Goal: Communication & Community: Answer question/provide support

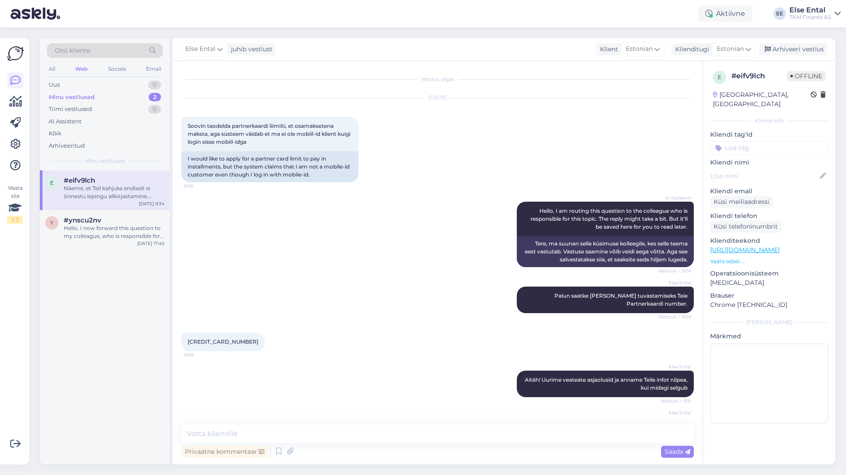
click at [314, 444] on div "Privaatne kommentaar Saada" at bounding box center [437, 451] width 512 height 17
click at [307, 434] on textarea at bounding box center [437, 434] width 512 height 19
click at [251, 434] on textarea at bounding box center [437, 434] width 512 height 19
click at [251, 433] on textarea at bounding box center [437, 434] width 512 height 19
click at [43, 343] on div "e #eifv9lch Näeme, et Teil kahjuks endiselt ei õnnestu lepingu allkirjastamine.…" at bounding box center [105, 317] width 130 height 294
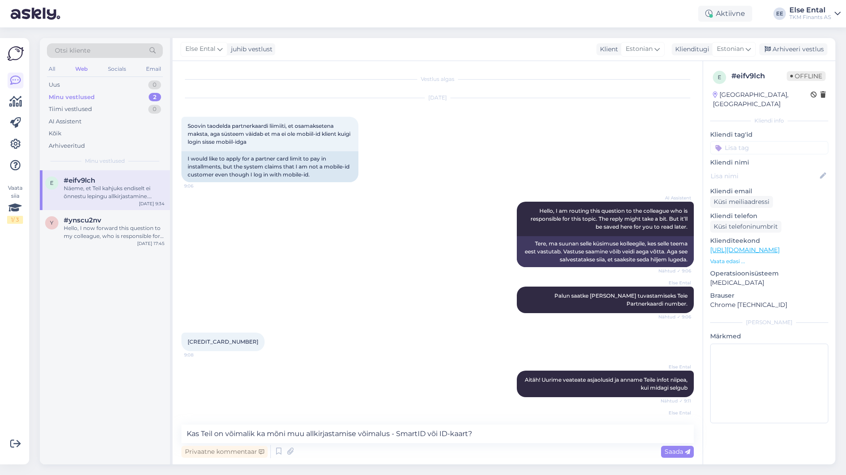
scroll to position [144, 0]
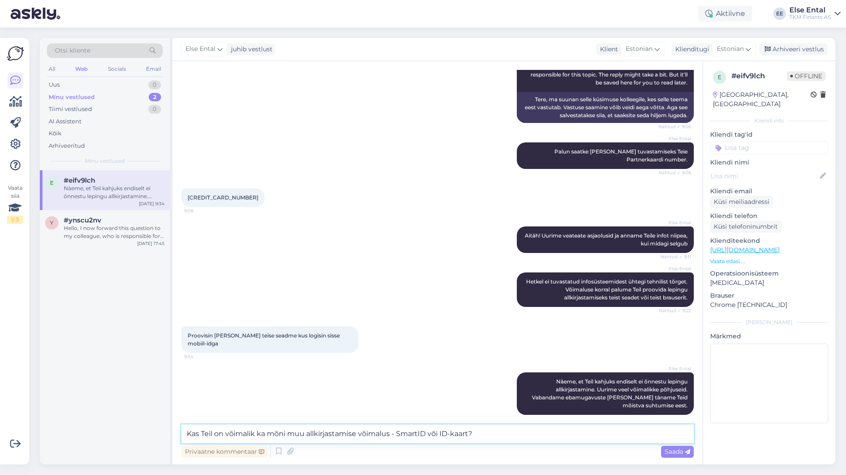
click at [398, 432] on textarea "Kas Teil on võimalik ka mõni muu allkirjastamise võimalus - SmartID või ID-kaar…" at bounding box center [437, 434] width 512 height 19
click at [490, 436] on textarea "Kas Teil on võimalik ka mõni muu allkirjastamise võimalus - SmartID või ID-kaar…" at bounding box center [437, 434] width 512 height 19
click at [419, 433] on textarea "Kas Teil on võimalik ka mõni muu allkirjastamise võimalus - SmartID või ID-kaar…" at bounding box center [437, 434] width 512 height 19
click at [503, 433] on textarea "Kas Teil on võimalik ka mõni muu allkirjastamise võimalus - Smart-ID või ID-kaa…" at bounding box center [437, 434] width 512 height 19
click at [507, 434] on textarea "Kas Teil on võimalik ka mõni muu allkirjastamise võimalus - Smart-ID või ID-kaa…" at bounding box center [437, 434] width 512 height 19
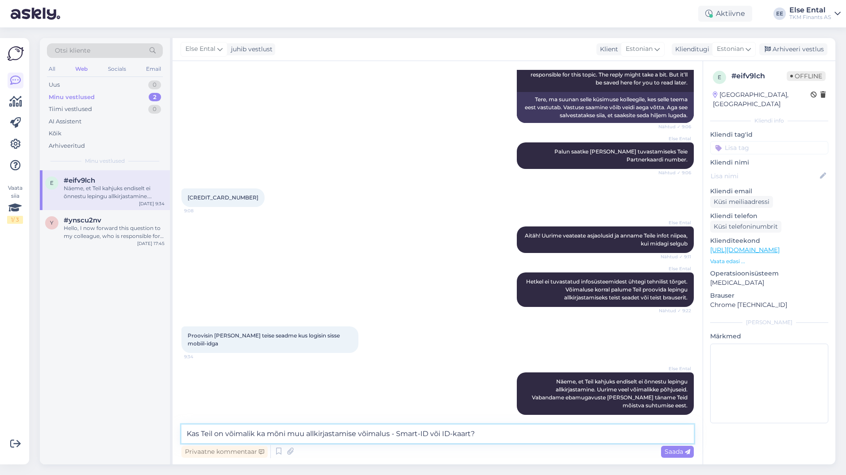
click at [244, 433] on textarea "Kas Teil on võimalik ka mõni muu allkirjastamise võimalus - Smart-ID või ID-kaa…" at bounding box center [437, 434] width 512 height 19
click at [498, 434] on textarea "Kas Teil on olemas ka mõni muu allkirjastamise võimalus - Smart-ID või ID-kaart?" at bounding box center [437, 434] width 512 height 19
type textarea "Kas Teil on olemas ka mõni muu allkirjastamise võimalus - Smart-ID või ID-kaart?"
drag, startPoint x: 674, startPoint y: 448, endPoint x: 679, endPoint y: 449, distance: 4.9
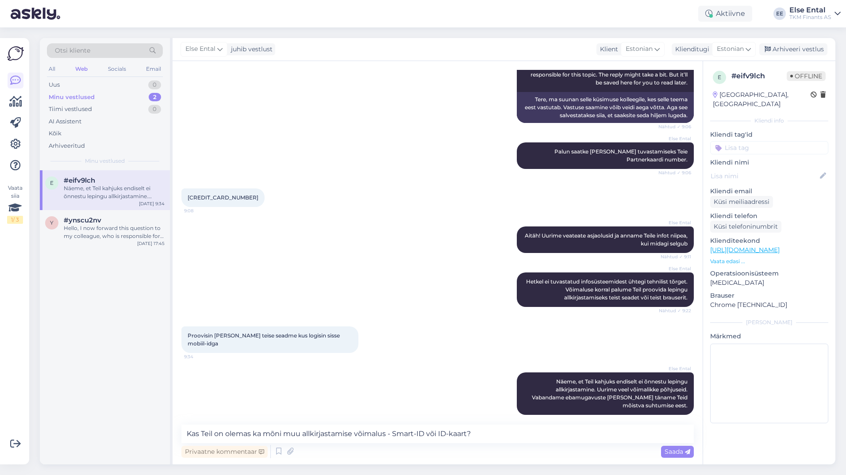
click at [675, 447] on div "Saada" at bounding box center [677, 452] width 33 height 12
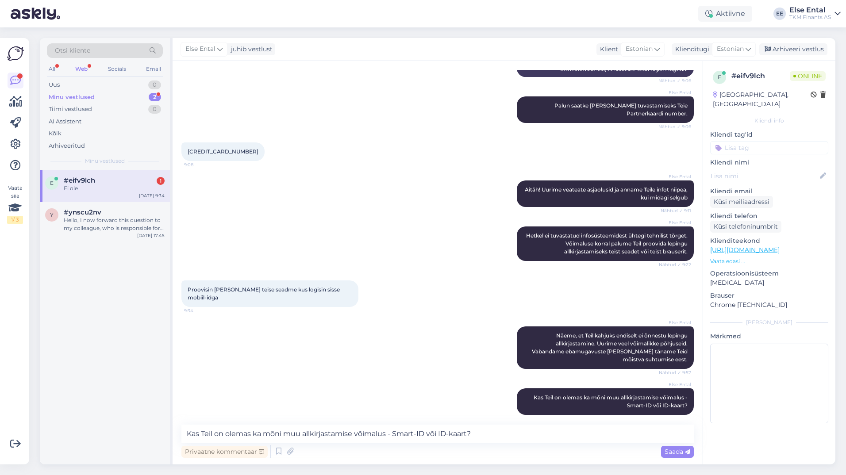
scroll to position [228, 0]
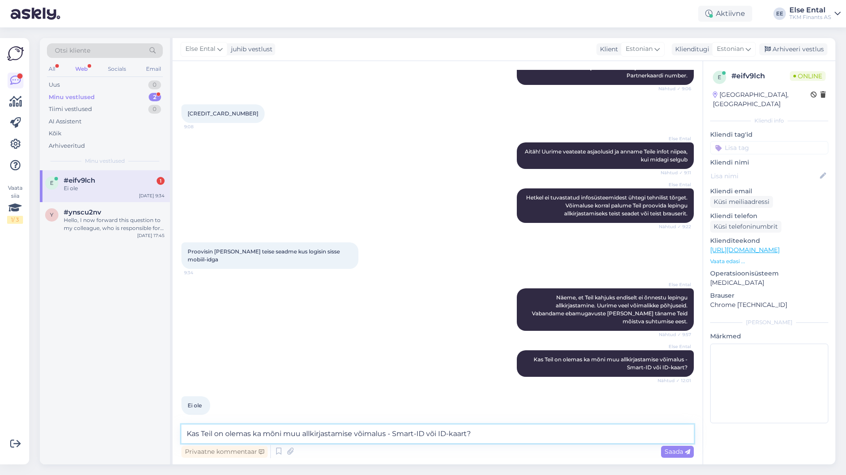
click at [284, 432] on textarea "Kas Teil on olemas ka mõni muu allkirjastamise võimalus - Smart-ID või ID-kaart?" at bounding box center [437, 434] width 512 height 19
click at [257, 432] on textarea "Kas Teil on olemas ka mõni muu allkirjastamise võimalus - Smart-ID või ID-kaart?" at bounding box center [437, 434] width 512 height 19
click at [77, 94] on div "Minu vestlused" at bounding box center [72, 97] width 46 height 9
click at [94, 185] on div "Ei ole" at bounding box center [114, 188] width 101 height 8
click at [261, 442] on textarea at bounding box center [437, 434] width 512 height 19
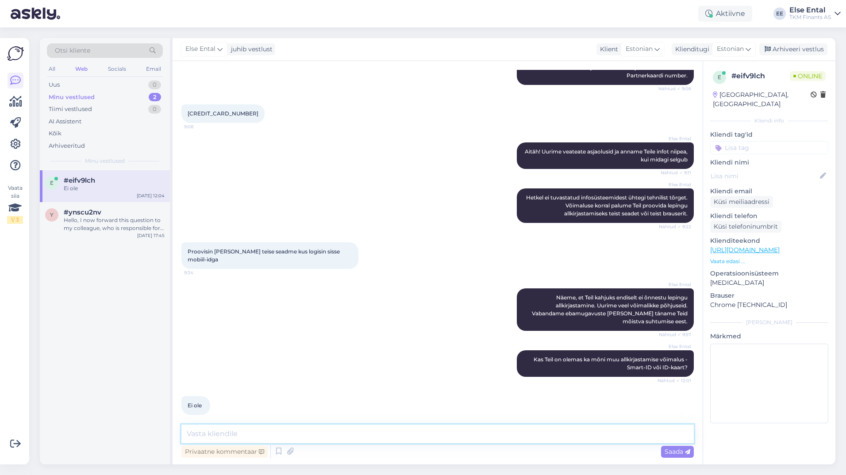
click at [291, 433] on textarea at bounding box center [437, 434] width 512 height 19
click at [250, 436] on textarea at bounding box center [437, 434] width 512 height 19
click at [200, 433] on textarea "Kas number, millega Te lepingut allkirjastada proovite, on" at bounding box center [437, 434] width 512 height 19
click at [202, 435] on textarea "Kas number, millega Te lepingut allkirjastada proovite, on" at bounding box center [437, 434] width 512 height 19
click at [478, 438] on textarea "Kas telefoninumber, millega Te lepingut allkirjastada proovite, on" at bounding box center [437, 434] width 512 height 19
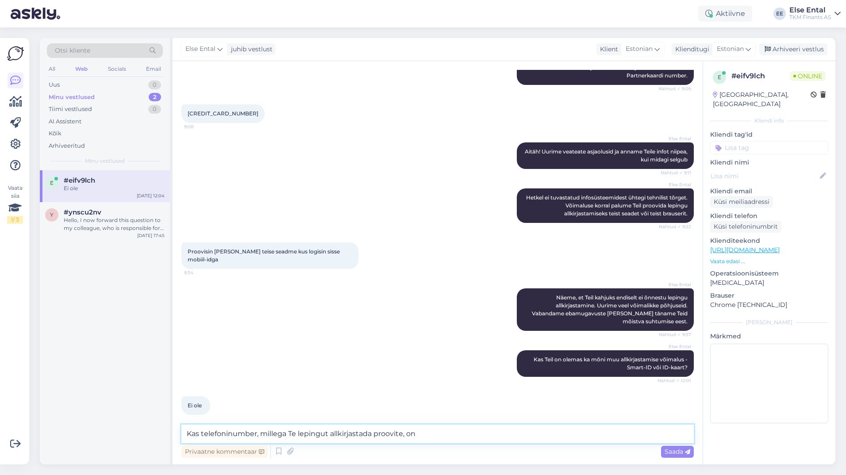
paste textarea "55565836"
click at [246, 114] on div "9233 6600 4088 7508 9:08" at bounding box center [222, 113] width 83 height 19
drag, startPoint x: 247, startPoint y: 111, endPoint x: 185, endPoint y: 112, distance: 61.9
click at [185, 112] on div "9233 6600 4088 7508 9:08" at bounding box center [222, 113] width 83 height 19
copy span "[CREDIT_CARD_NUMBER]"
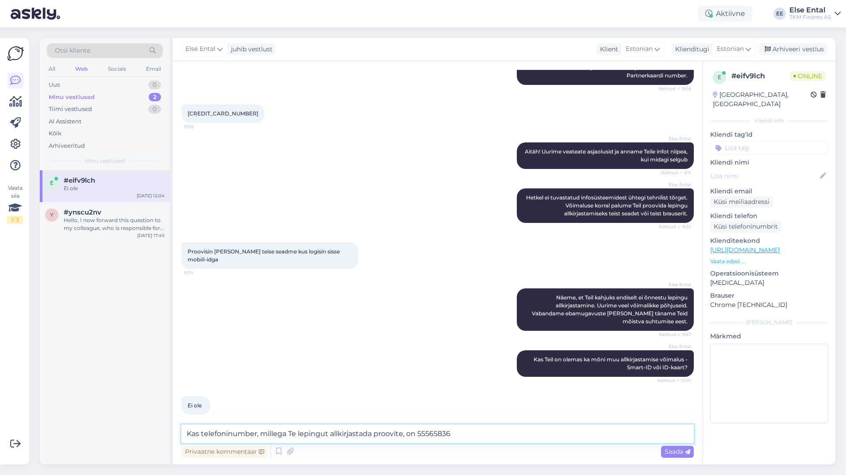
click at [469, 431] on textarea "Kas telefoninumber, millega Te lepingut allkirjastada proovite, on 55565836" at bounding box center [437, 434] width 512 height 19
click at [478, 433] on textarea "Kas telefoninumber, millega Te lepingut allkirjastada proovite, on 55565836" at bounding box center [437, 434] width 512 height 19
type textarea "Kas telefoninumber, millega Te lepingut allkirjastada proovite, on 55565836?"
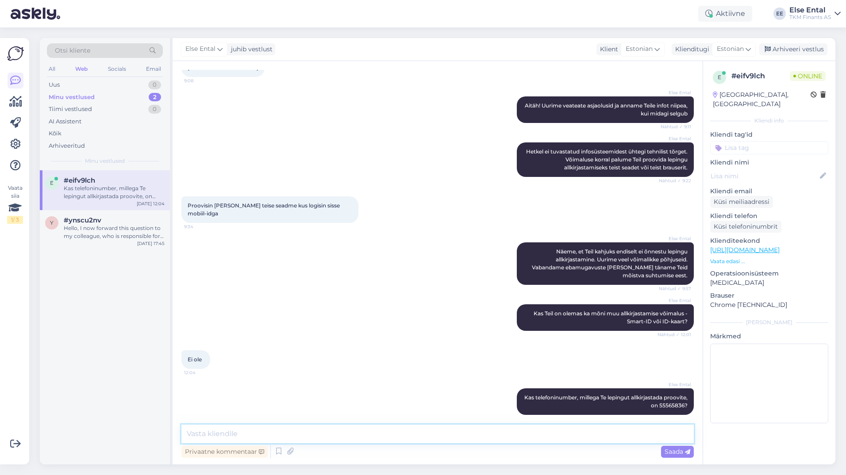
click at [342, 435] on textarea at bounding box center [437, 434] width 512 height 19
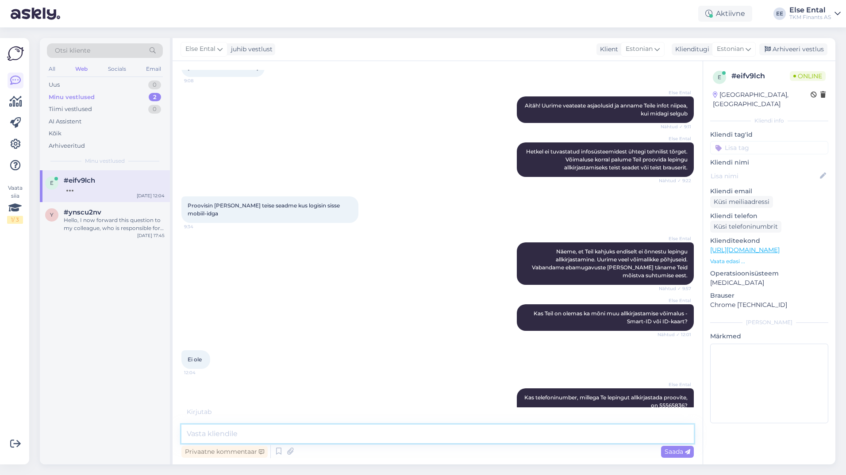
click at [310, 427] on textarea at bounding box center [437, 434] width 512 height 19
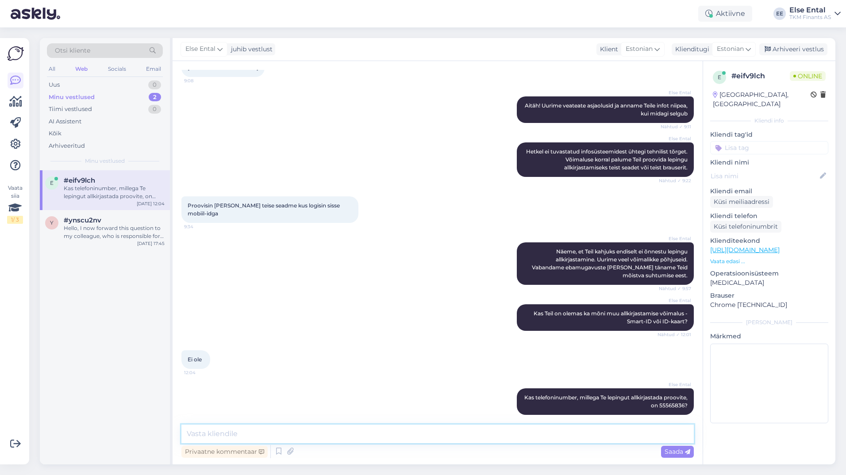
click at [318, 433] on textarea at bounding box center [437, 434] width 512 height 19
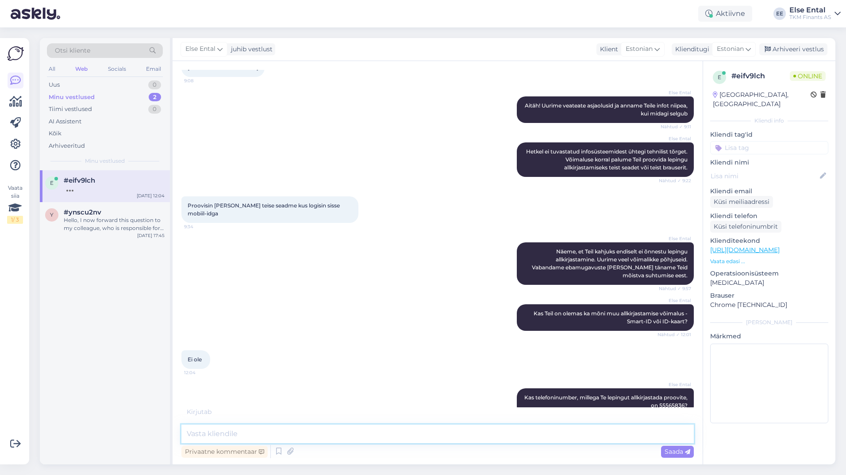
click at [275, 437] on textarea at bounding box center [437, 434] width 512 height 19
click at [275, 436] on textarea at bounding box center [437, 434] width 512 height 19
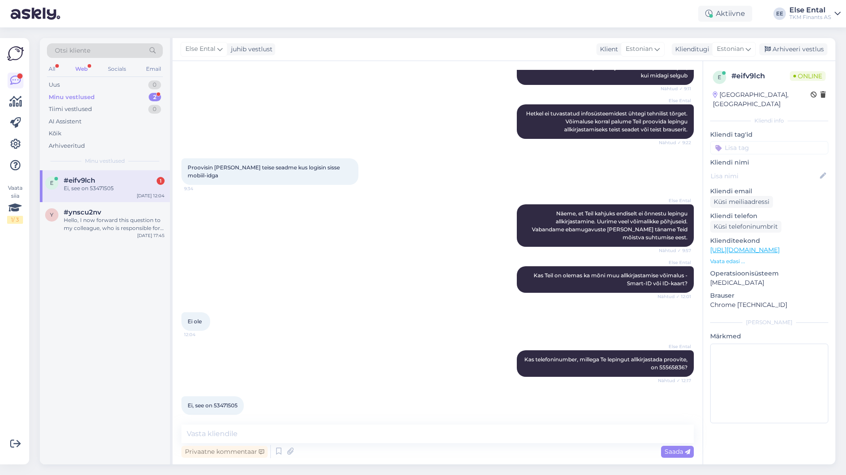
click at [320, 341] on div "Else Ental Kas telefoninumber, millega Te lepingut allkirjastada proovite, on 5…" at bounding box center [437, 364] width 512 height 46
click at [234, 435] on textarea at bounding box center [437, 434] width 512 height 19
click at [268, 434] on textarea at bounding box center [437, 434] width 512 height 19
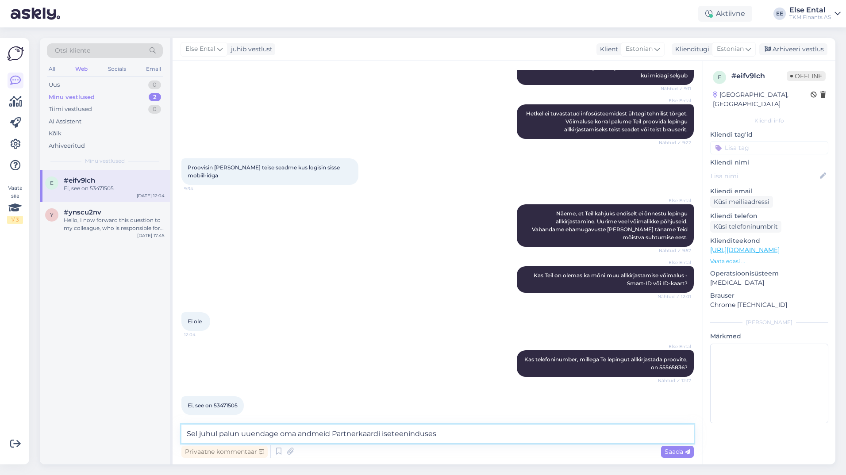
click at [450, 435] on textarea "Sel juhul palun uuendage oma andmeid Partnerkaardi iseteeninduses" at bounding box center [437, 434] width 512 height 19
click at [453, 437] on textarea "Sel juhul palun uuendage oma andmeid Partnerkaardi iseteeninduses" at bounding box center [437, 434] width 512 height 19
click at [409, 439] on textarea "Sel juhul palun uuendage oma andmeid Partnerkaardi iseteeninduskeskkonnas, sest…" at bounding box center [437, 434] width 512 height 19
click at [502, 443] on textarea "Sel juhul palun uuendage oma andmeid Partnerkaardi iseteeninduskeskkonnas, sest…" at bounding box center [437, 434] width 512 height 19
click at [643, 437] on textarea "Sel juhul palun uuendage oma andmeid Partnerkaardi iseteeninduskeskkonnas, sest…" at bounding box center [437, 434] width 512 height 19
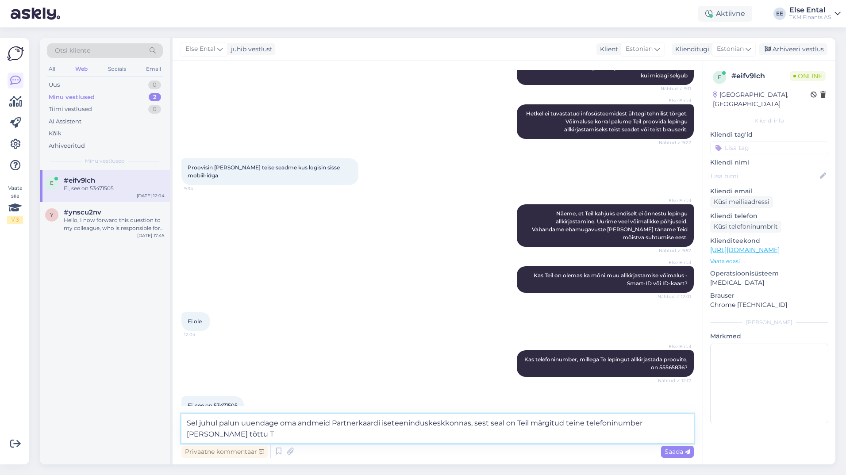
scroll to position [322, 0]
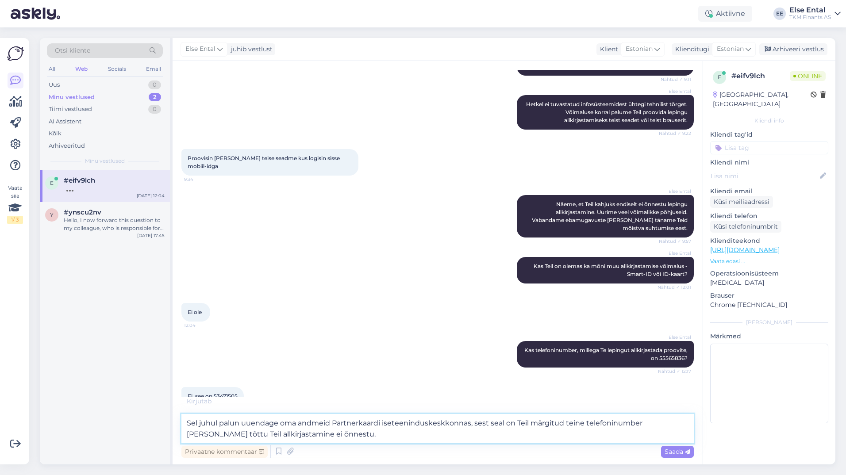
drag, startPoint x: 651, startPoint y: 425, endPoint x: 653, endPoint y: 436, distance: 11.2
click at [651, 426] on textarea "Sel juhul palun uuendage oma andmeid Partnerkaardi iseteeninduskeskkonnas, sest…" at bounding box center [437, 428] width 512 height 29
click at [374, 432] on textarea "Sel juhul palun uuendage oma andmeid Partnerkaardi iseteeninduskeskkonnas, sest…" at bounding box center [437, 428] width 512 height 29
type textarea "Sel juhul palun uuendage oma andmeid Partnerkaardi iseteeninduskeskkonnas, sest…"
click at [357, 443] on textarea "Sel juhul palun uuendage oma andmeid Partnerkaardi iseteeninduskeskkonnas, sest…" at bounding box center [437, 428] width 512 height 29
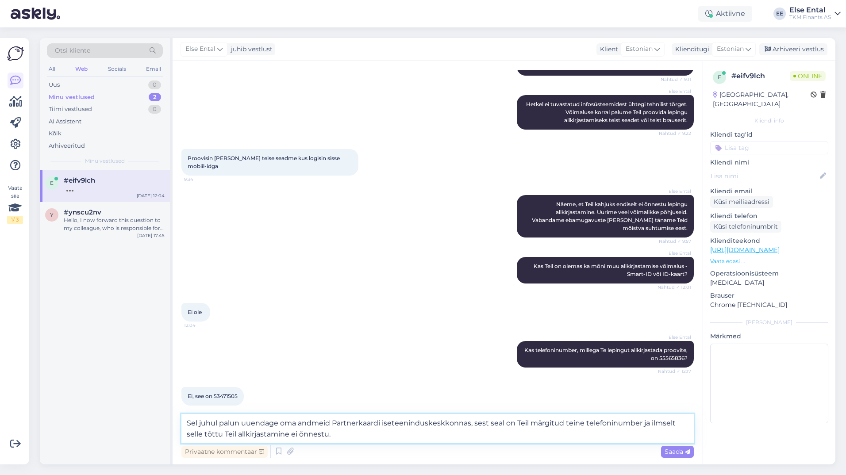
click at [357, 437] on textarea "Sel juhul palun uuendage oma andmeid Partnerkaardi iseteeninduskeskkonnas, sest…" at bounding box center [437, 428] width 512 height 29
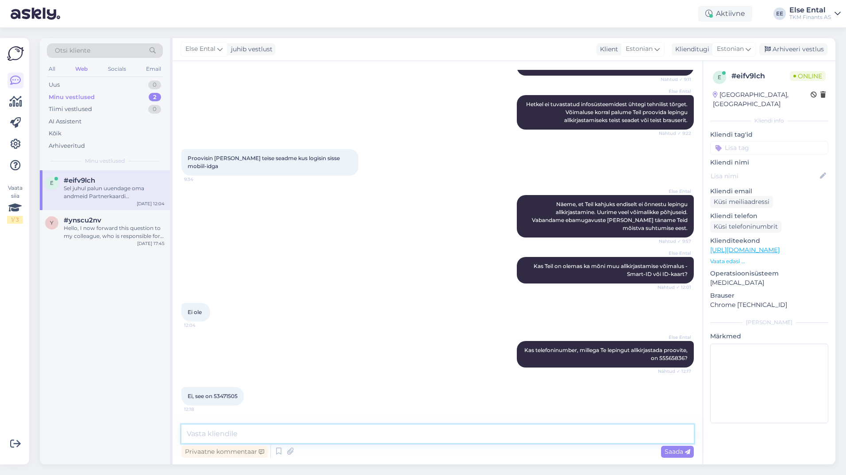
scroll to position [374, 0]
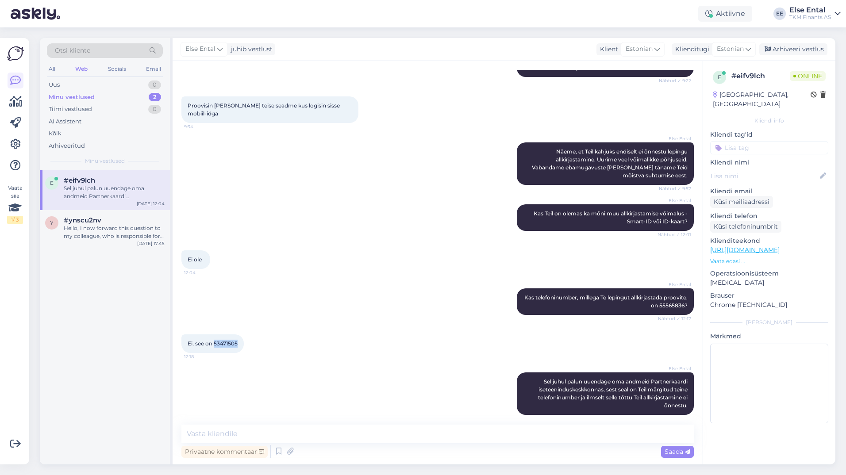
drag, startPoint x: 242, startPoint y: 339, endPoint x: 214, endPoint y: 337, distance: 28.0
click at [214, 337] on div "Ei, see on 53471505 12:18" at bounding box center [212, 343] width 62 height 19
copy span "53471505"
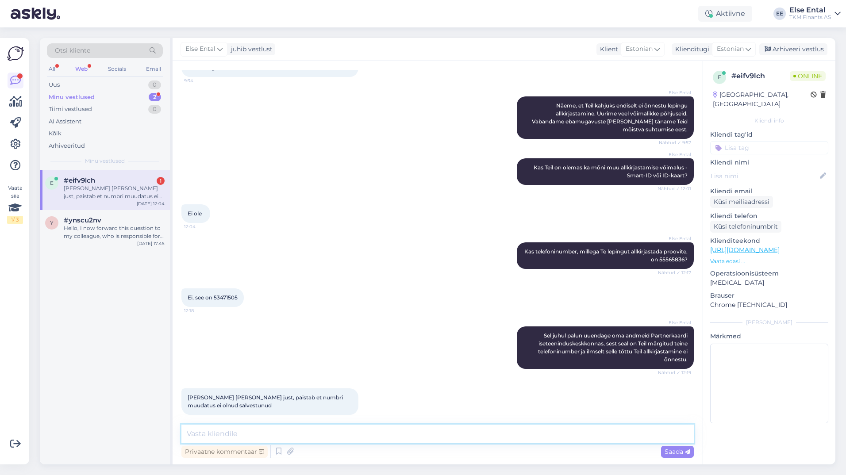
click at [312, 429] on textarea at bounding box center [437, 434] width 512 height 19
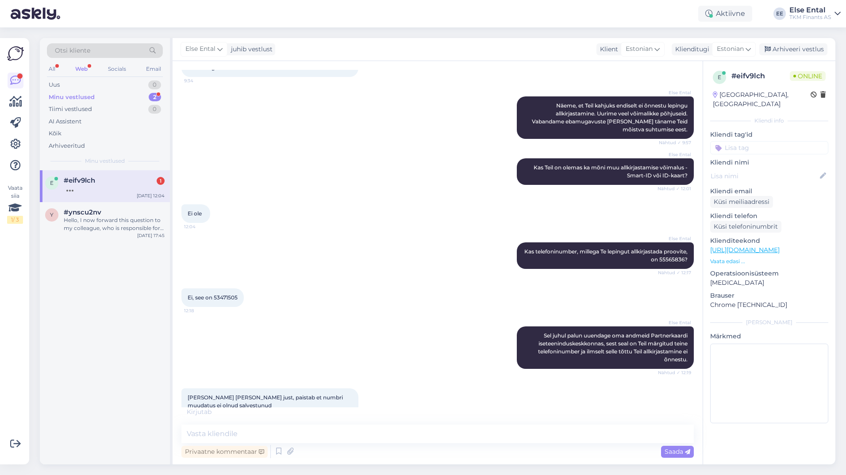
scroll to position [458, 0]
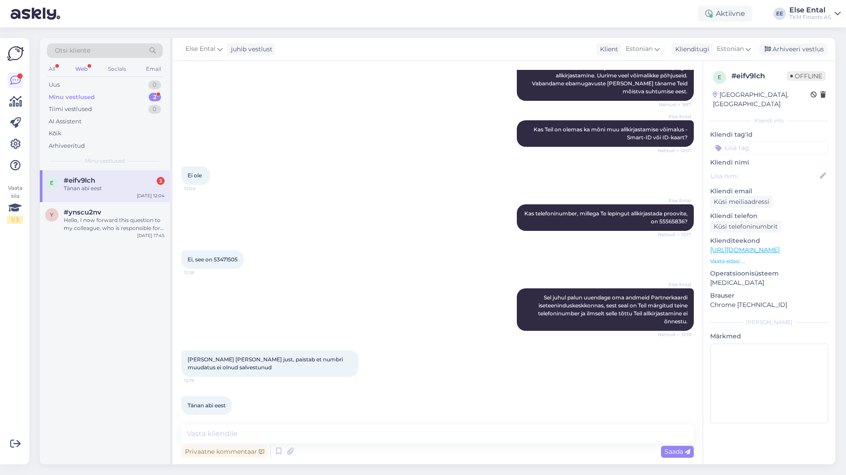
click at [359, 419] on div "Vestlus algas [DATE] Soovin taodelda partnerkaardi liimiiti, et osamaksetena ma…" at bounding box center [438, 262] width 530 height 403
click at [277, 431] on textarea at bounding box center [437, 434] width 512 height 19
click at [222, 429] on textarea at bounding box center [437, 434] width 512 height 19
type textarea "Aitäh Teile kannatlikkuse eest, kena päeva jätku!"
click at [379, 434] on textarea "Aitäh Teile kannatlikkuse eest, kena päeva jätku!" at bounding box center [437, 434] width 512 height 19
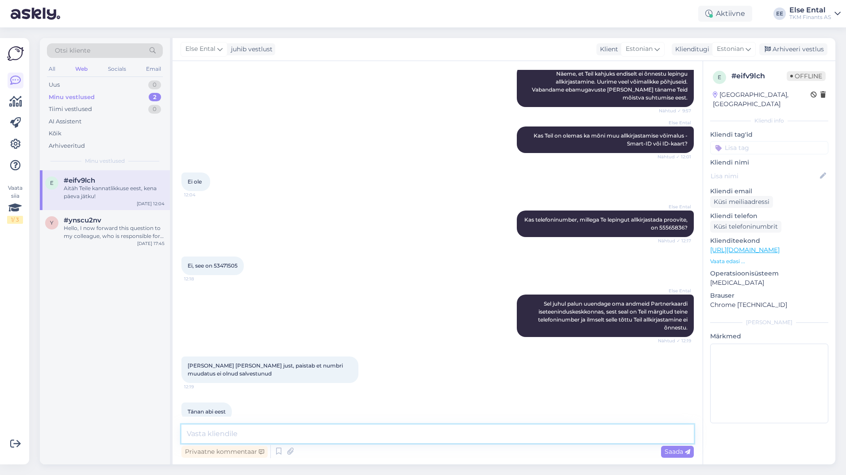
scroll to position [496, 0]
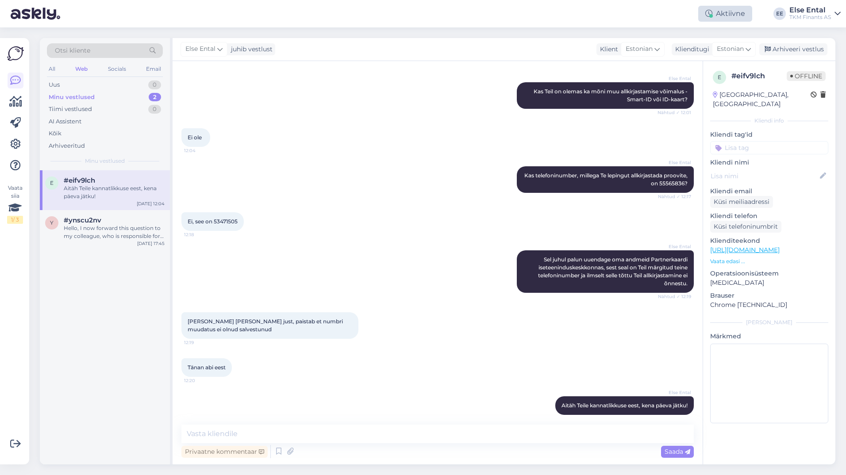
click at [728, 13] on div "Aktiivne" at bounding box center [725, 14] width 54 height 16
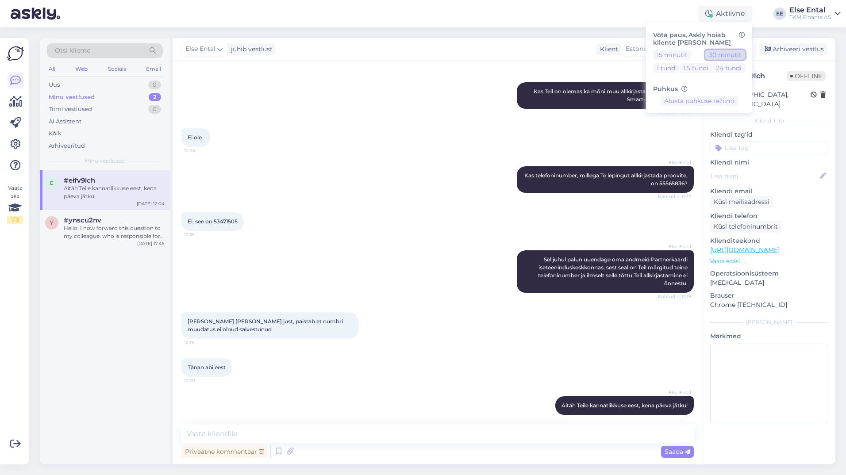
click at [717, 59] on button "30 minutit" at bounding box center [725, 55] width 40 height 10
click at [693, 132] on button "Lõpeta paus" at bounding box center [699, 129] width 45 height 10
drag, startPoint x: 794, startPoint y: 42, endPoint x: 794, endPoint y: 46, distance: 4.4
click at [794, 44] on div "Else Ental juhib vestlust Klient Estonian Klienditugi Estonian Arabic Belarusia…" at bounding box center [504, 49] width 663 height 23
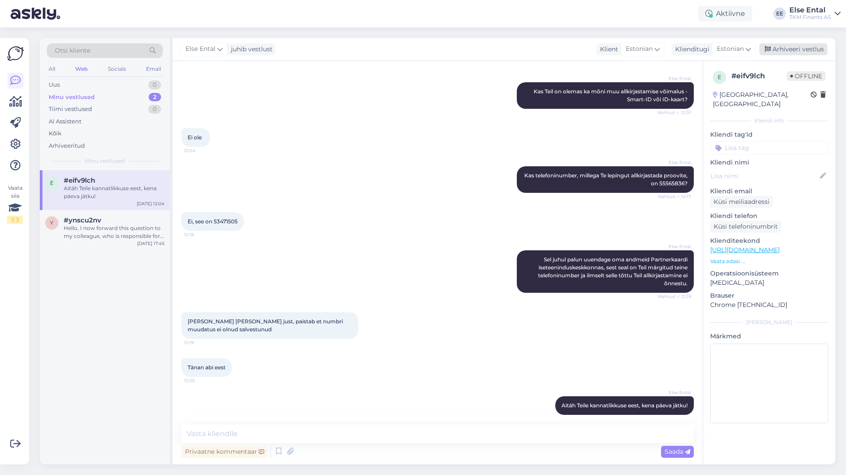
click at [794, 46] on div "Arhiveeri vestlus" at bounding box center [793, 49] width 68 height 12
